Goal: Task Accomplishment & Management: Complete application form

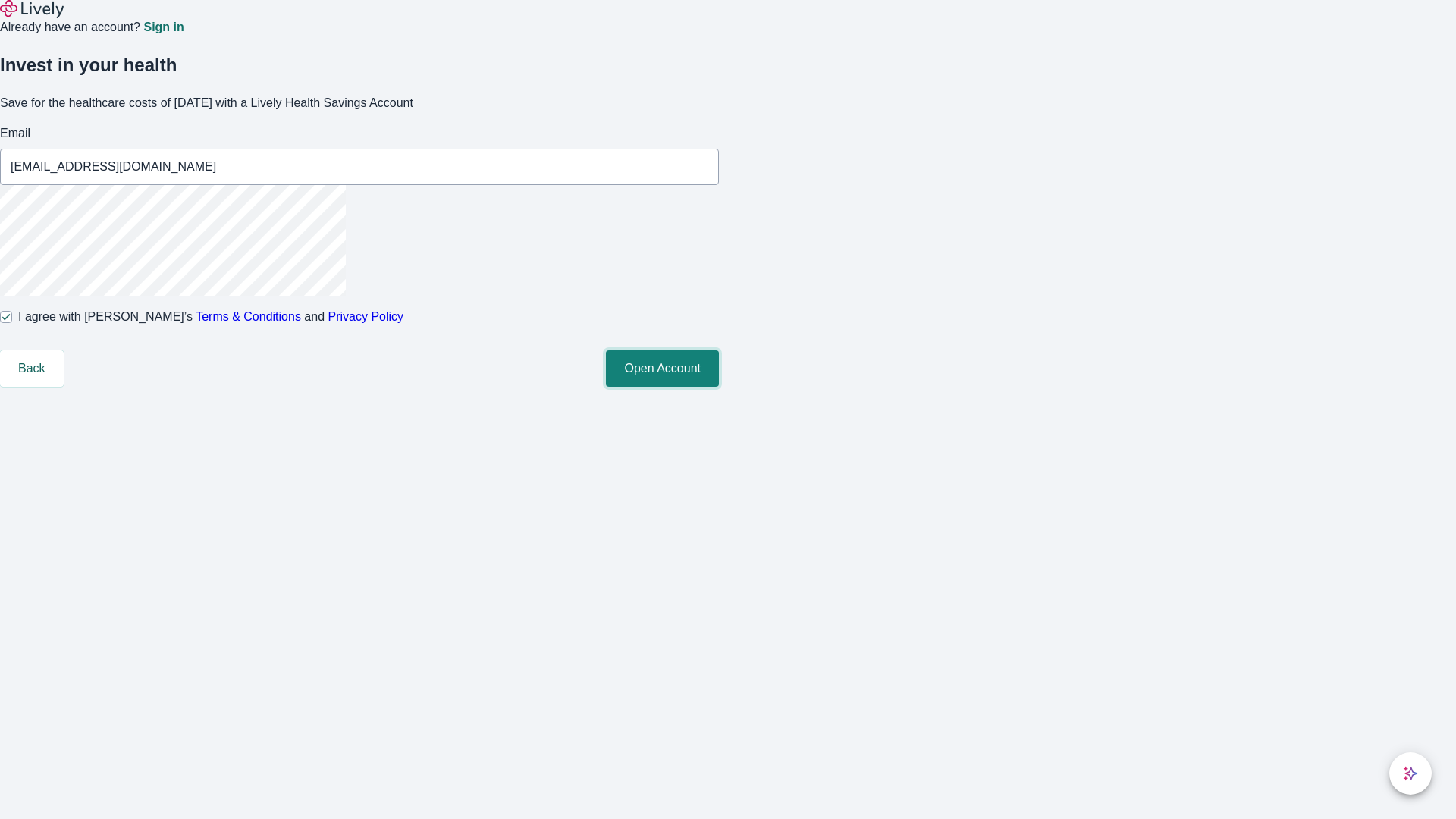
click at [719, 387] on button "Open Account" at bounding box center [662, 369] width 113 height 36
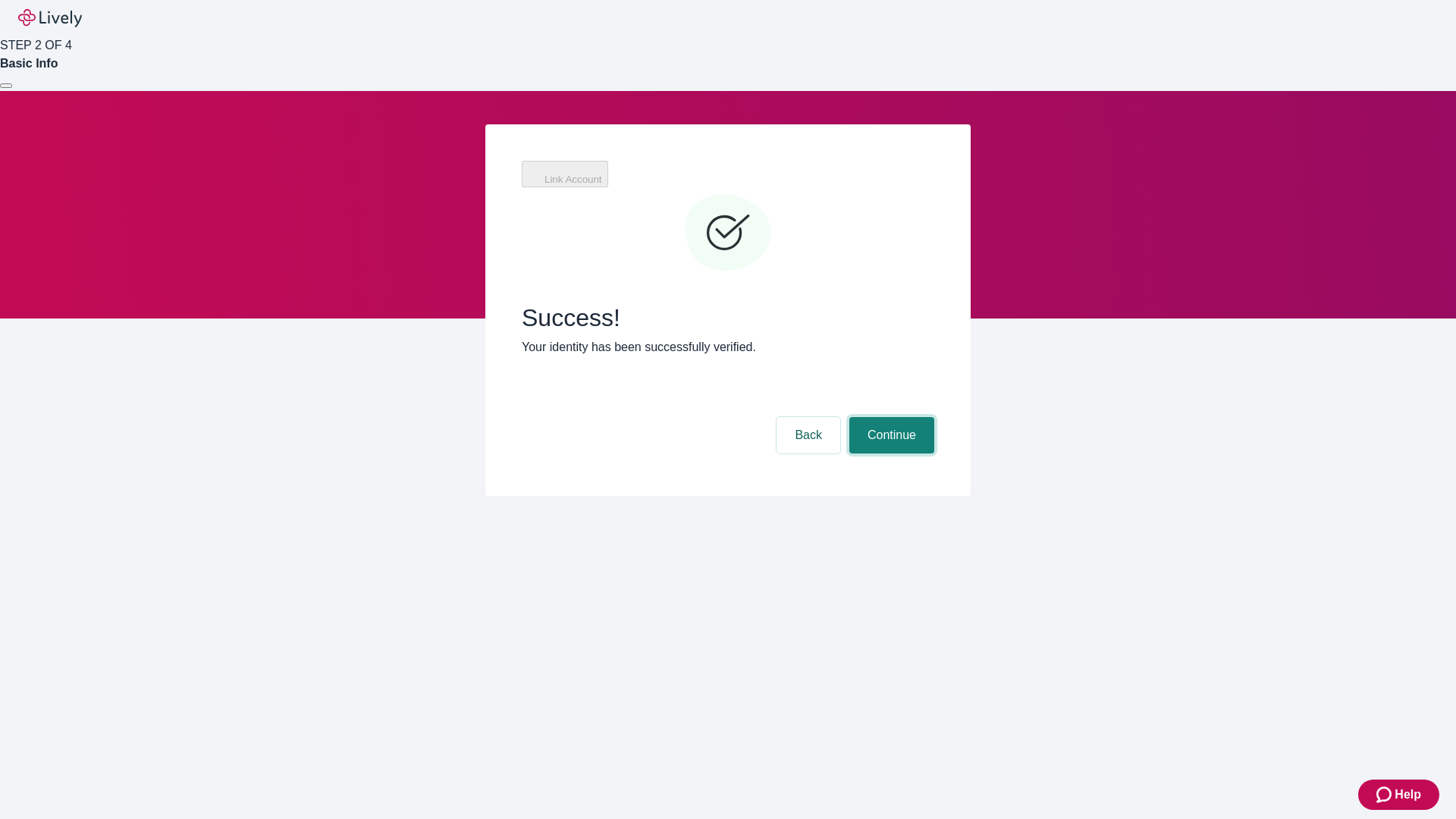
click at [934, 417] on button "Continue" at bounding box center [892, 435] width 85 height 36
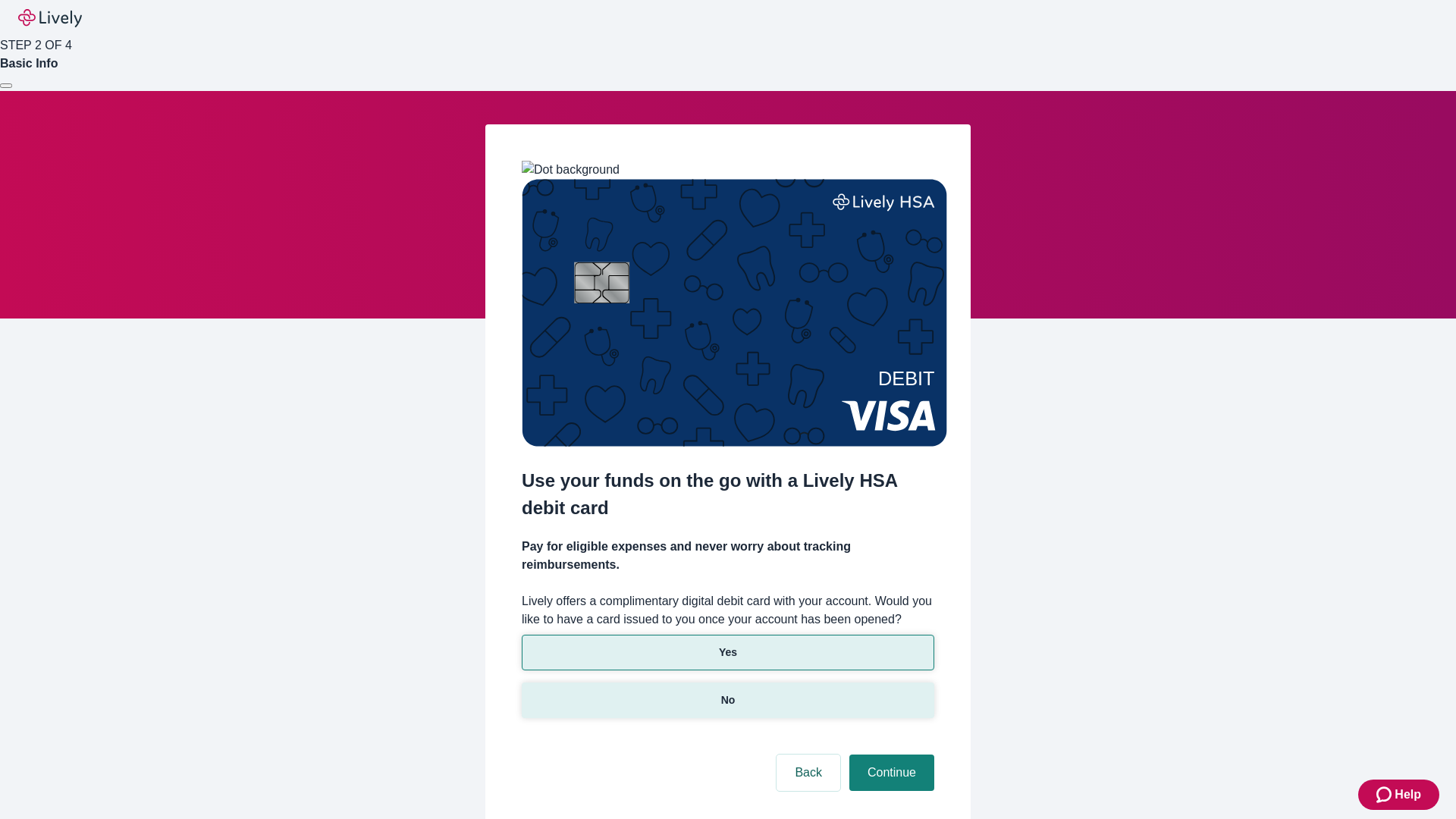
click at [727, 693] on p "No" at bounding box center [729, 701] width 15 height 16
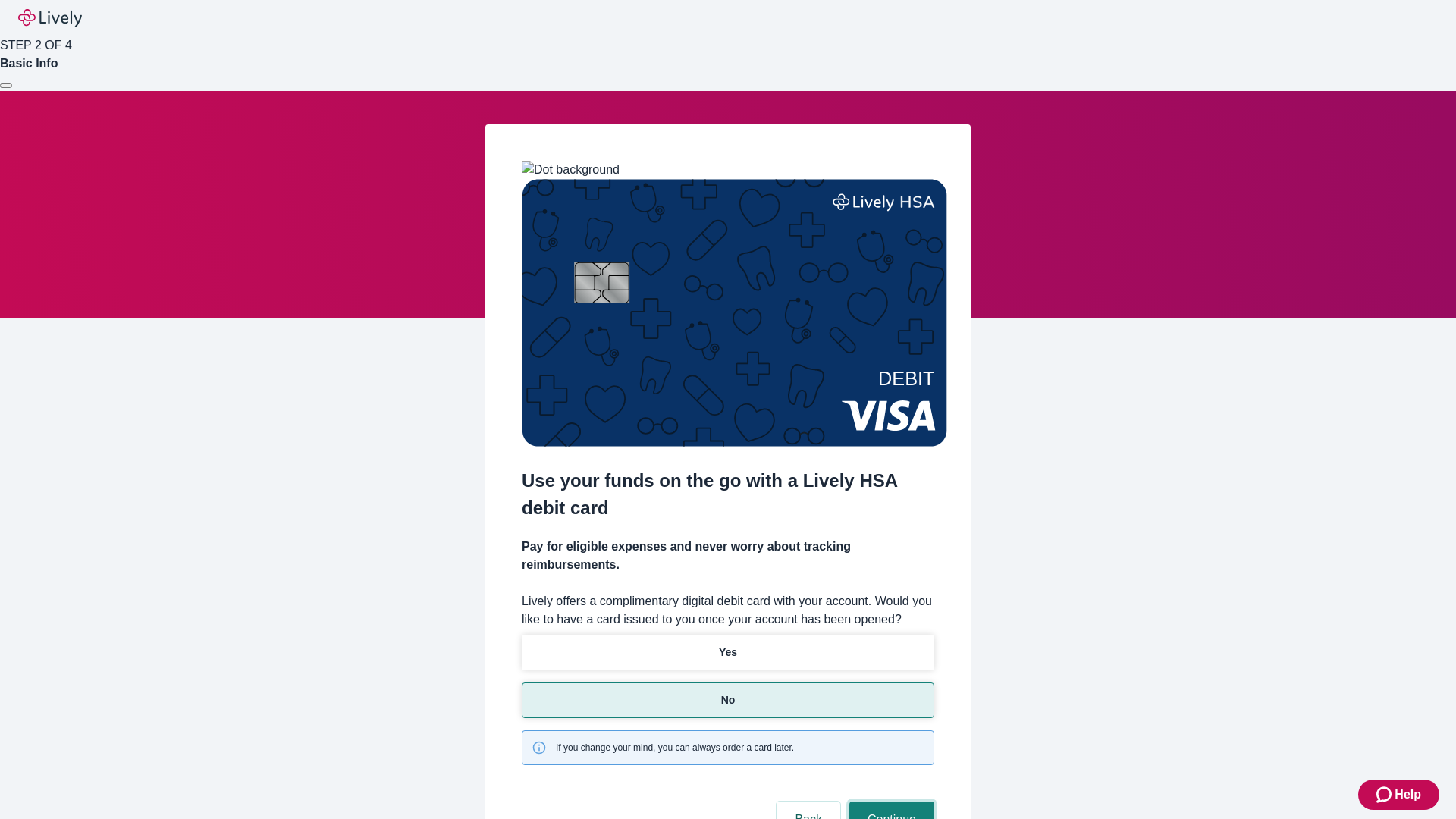
click at [889, 802] on button "Continue" at bounding box center [892, 820] width 85 height 36
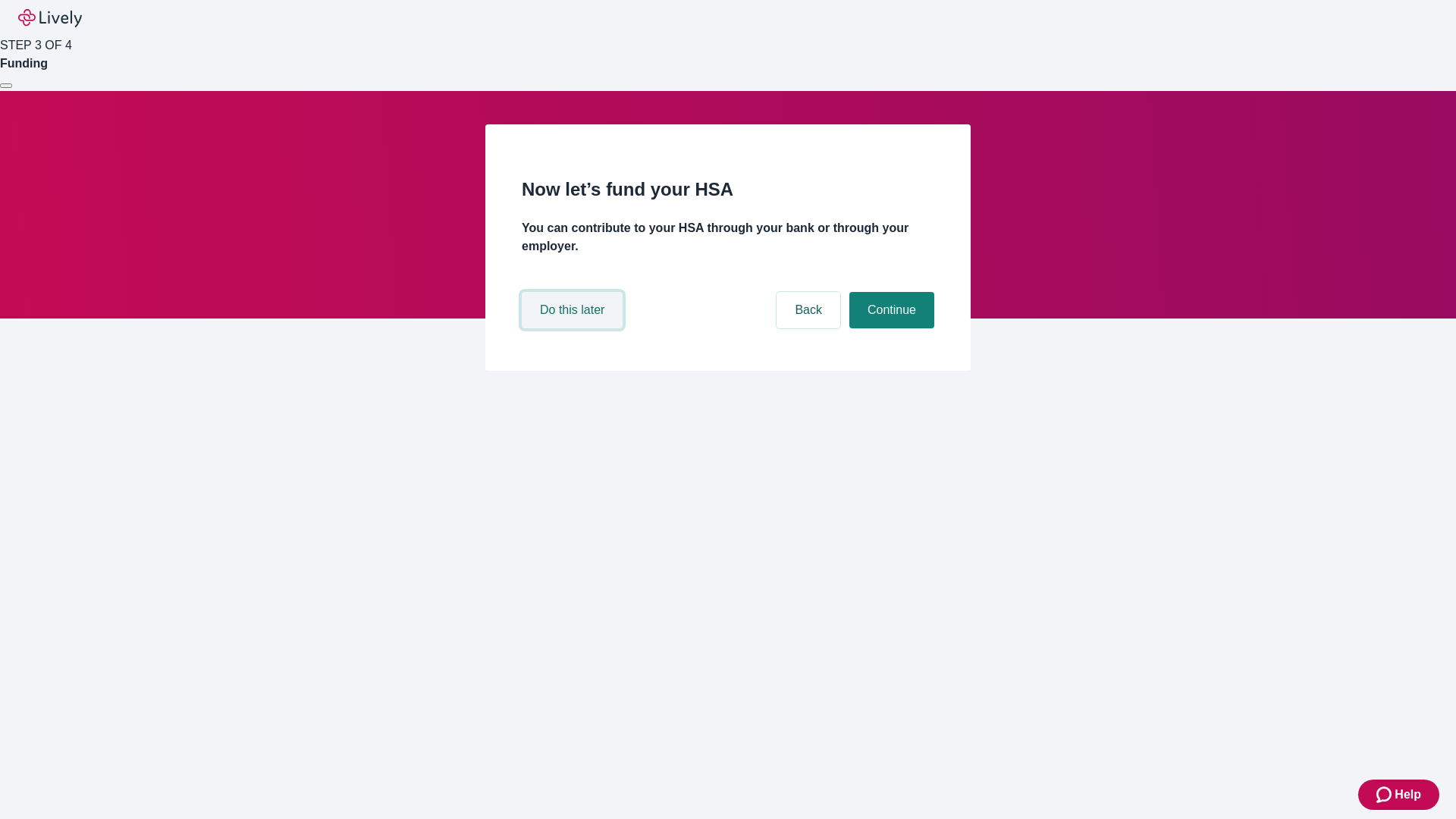
click at [574, 328] on button "Do this later" at bounding box center [572, 310] width 101 height 36
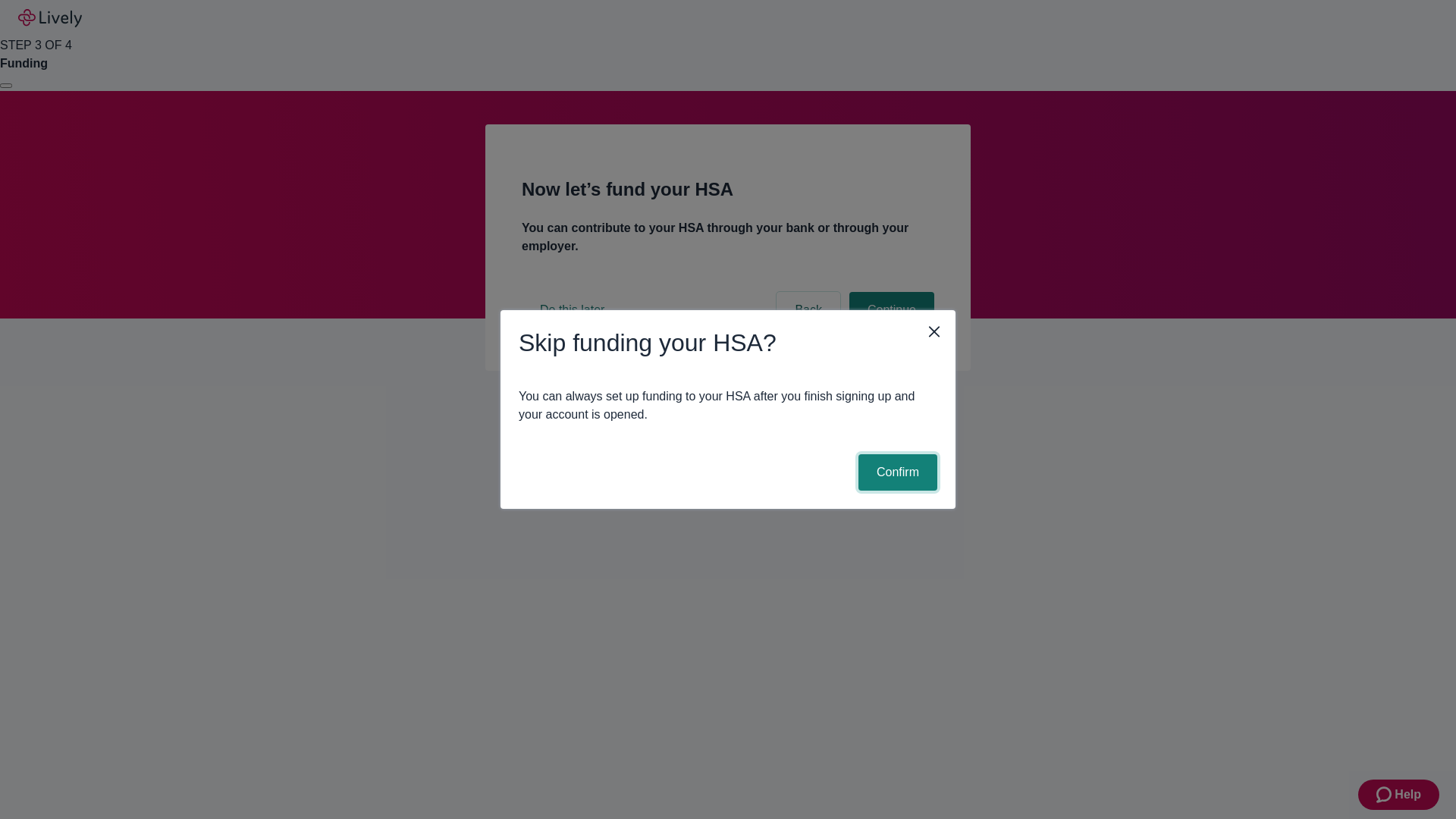
click at [896, 472] on button "Confirm" at bounding box center [897, 472] width 79 height 36
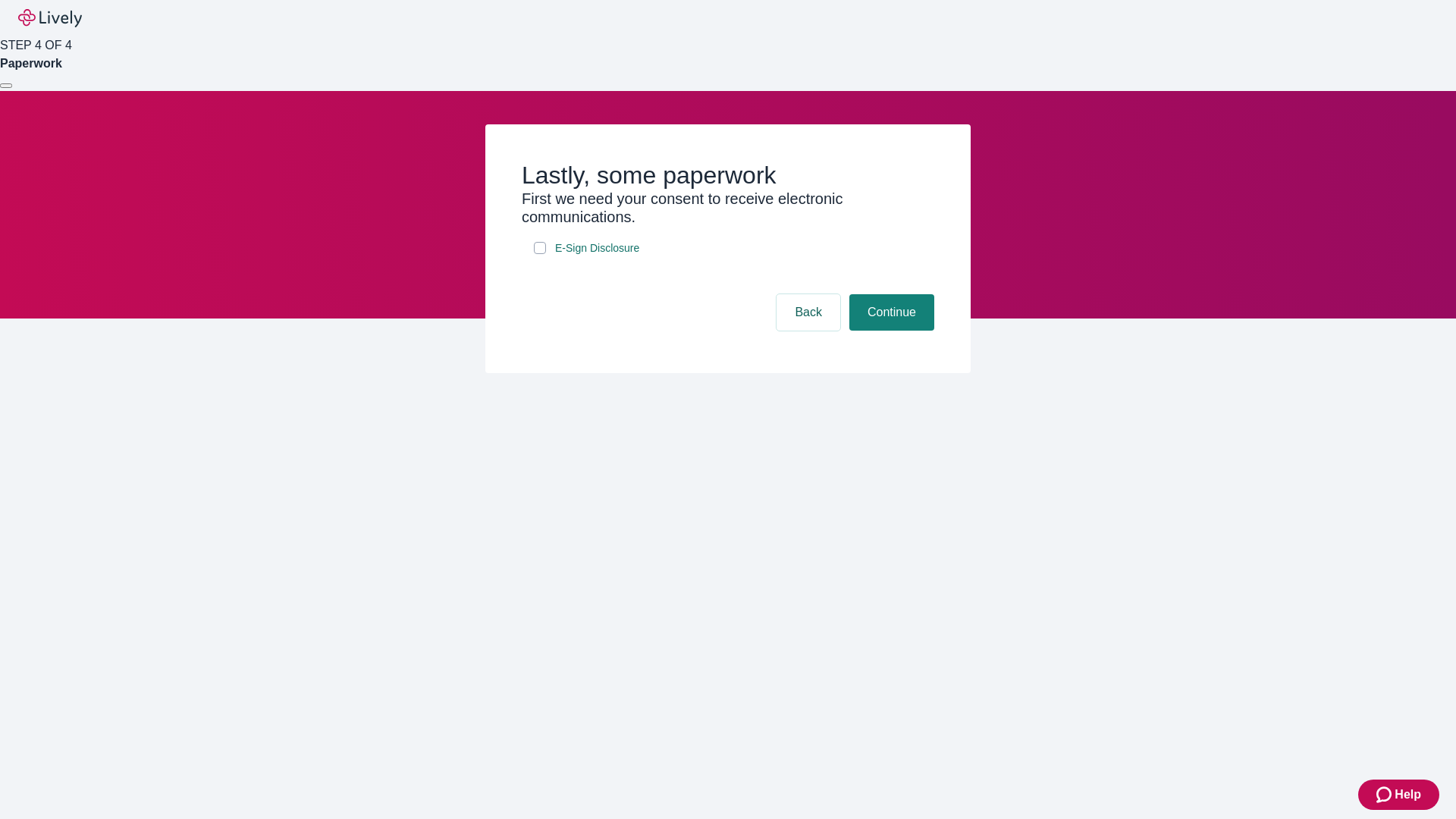
click at [540, 254] on input "E-Sign Disclosure" at bounding box center [539, 248] width 12 height 12
checkbox input "true"
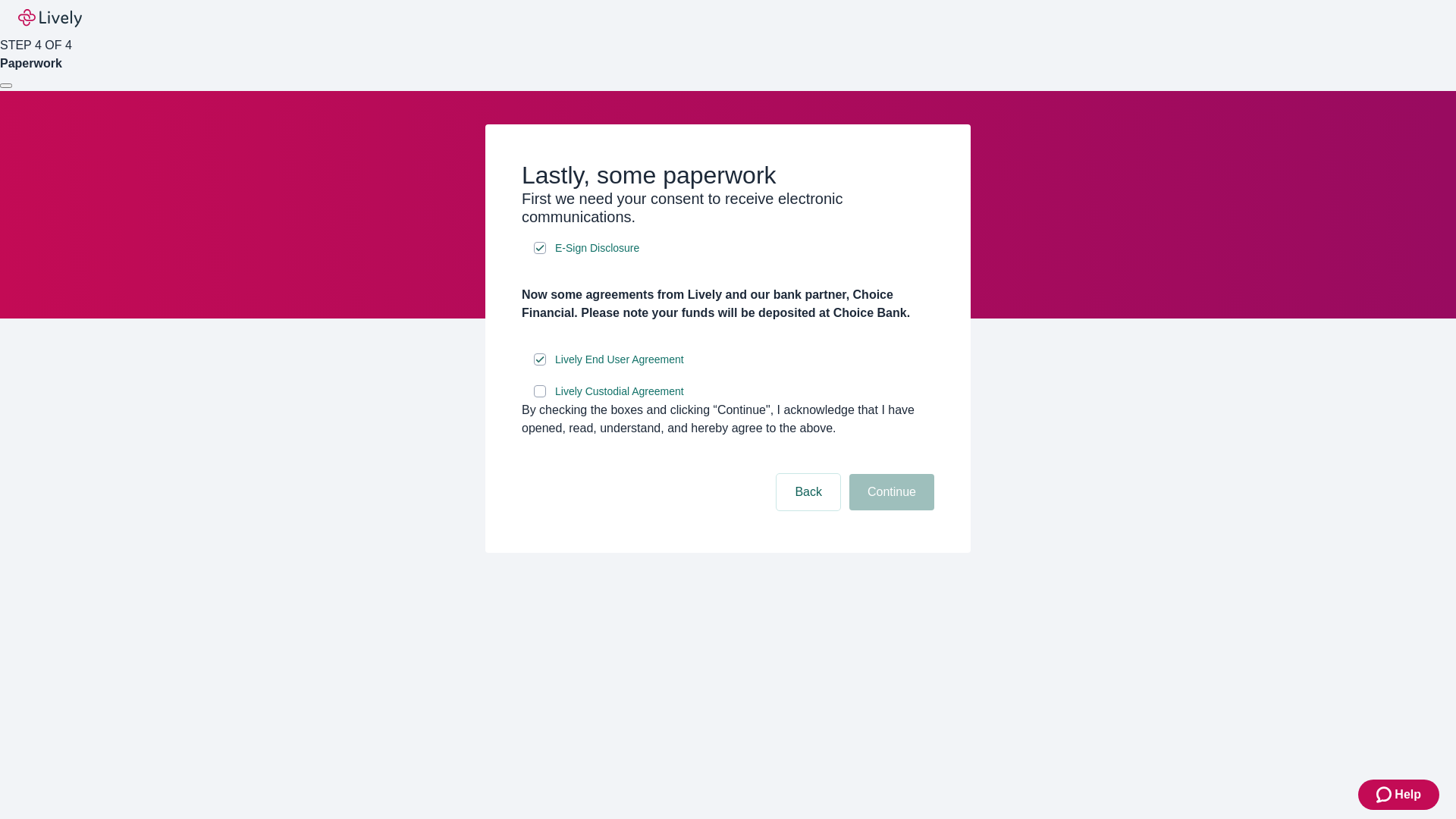
click at [540, 398] on input "Lively Custodial Agreement" at bounding box center [539, 391] width 12 height 12
checkbox input "true"
click at [889, 510] on button "Continue" at bounding box center [892, 492] width 85 height 36
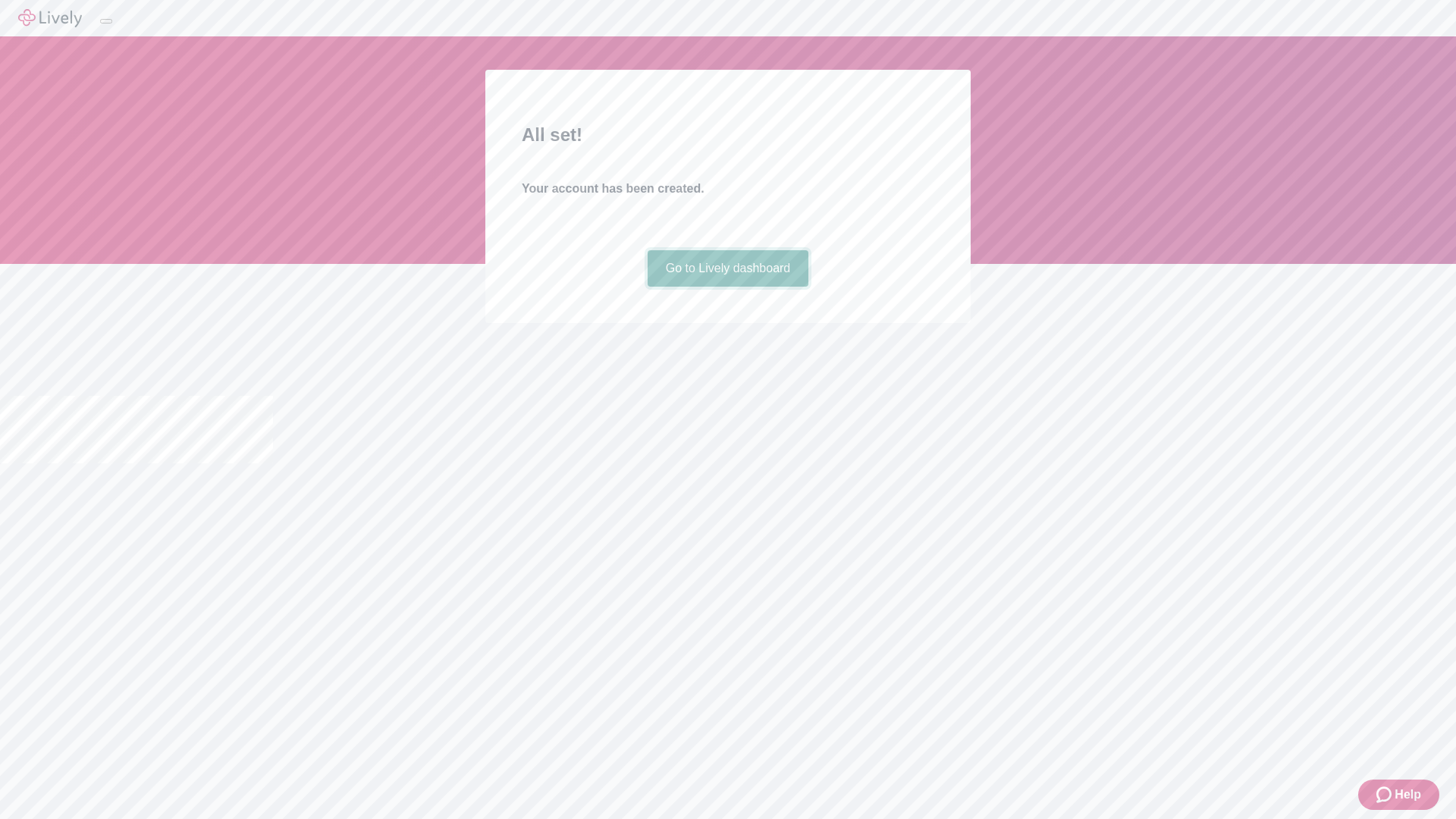
click at [727, 287] on link "Go to Lively dashboard" at bounding box center [728, 268] width 161 height 36
